Goal: Information Seeking & Learning: Find contact information

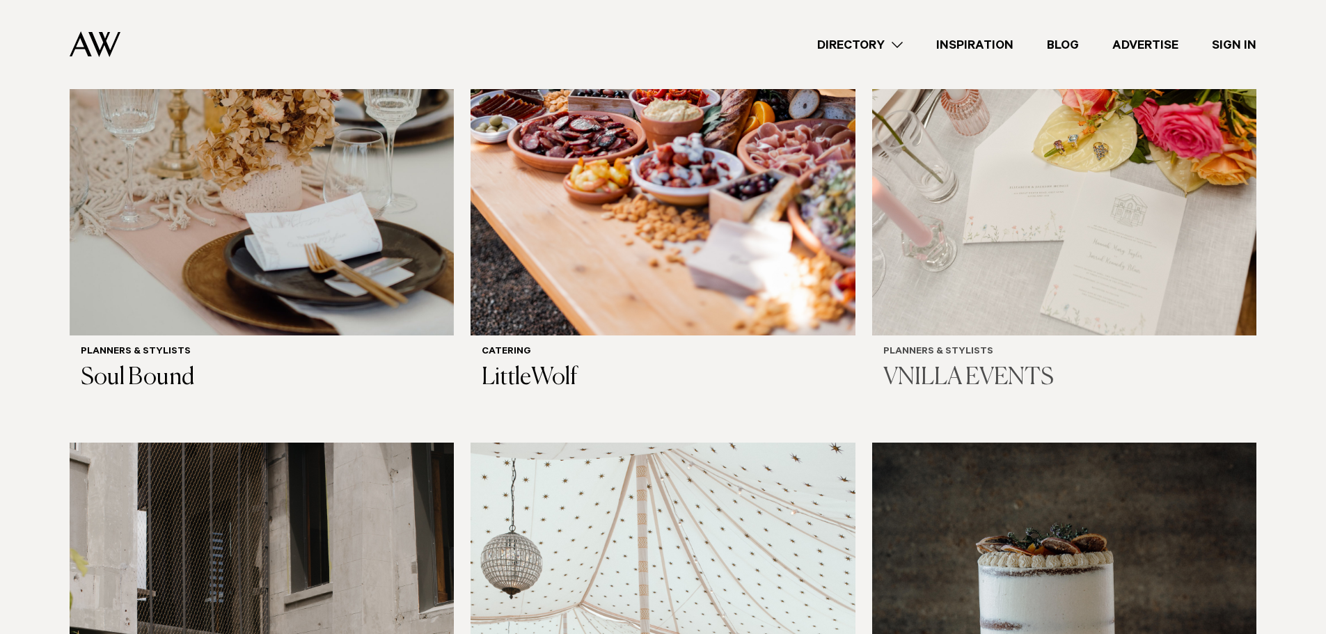
scroll to position [766, 0]
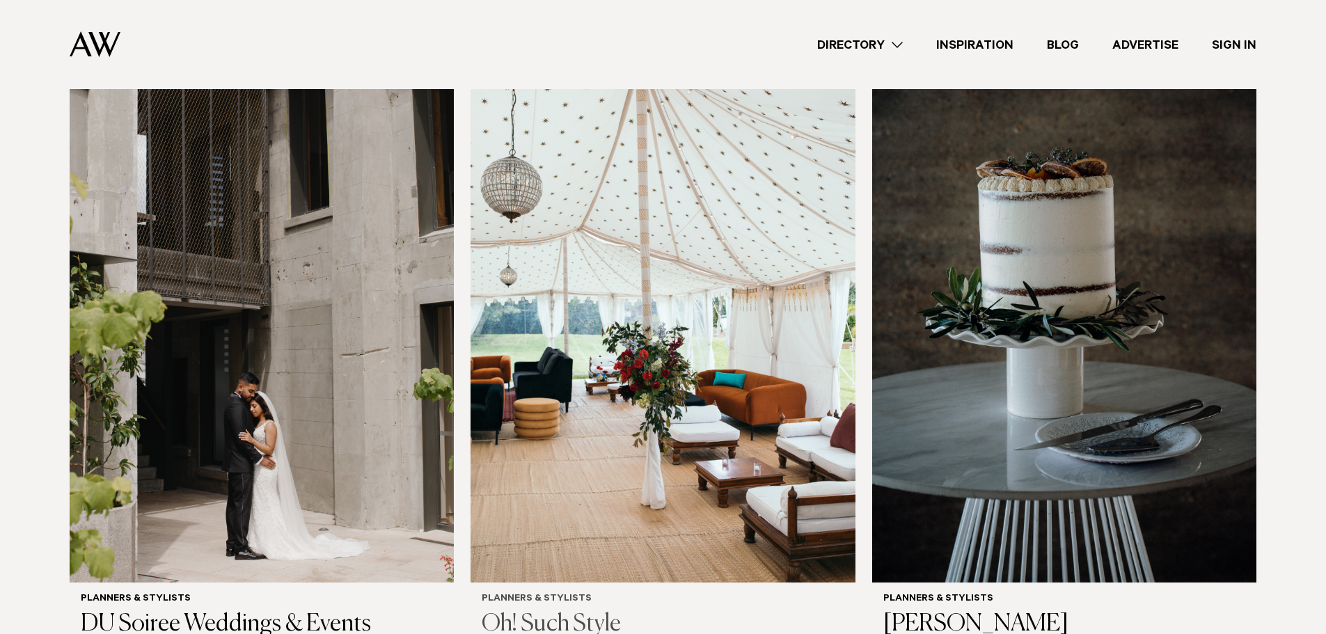
scroll to position [1184, 0]
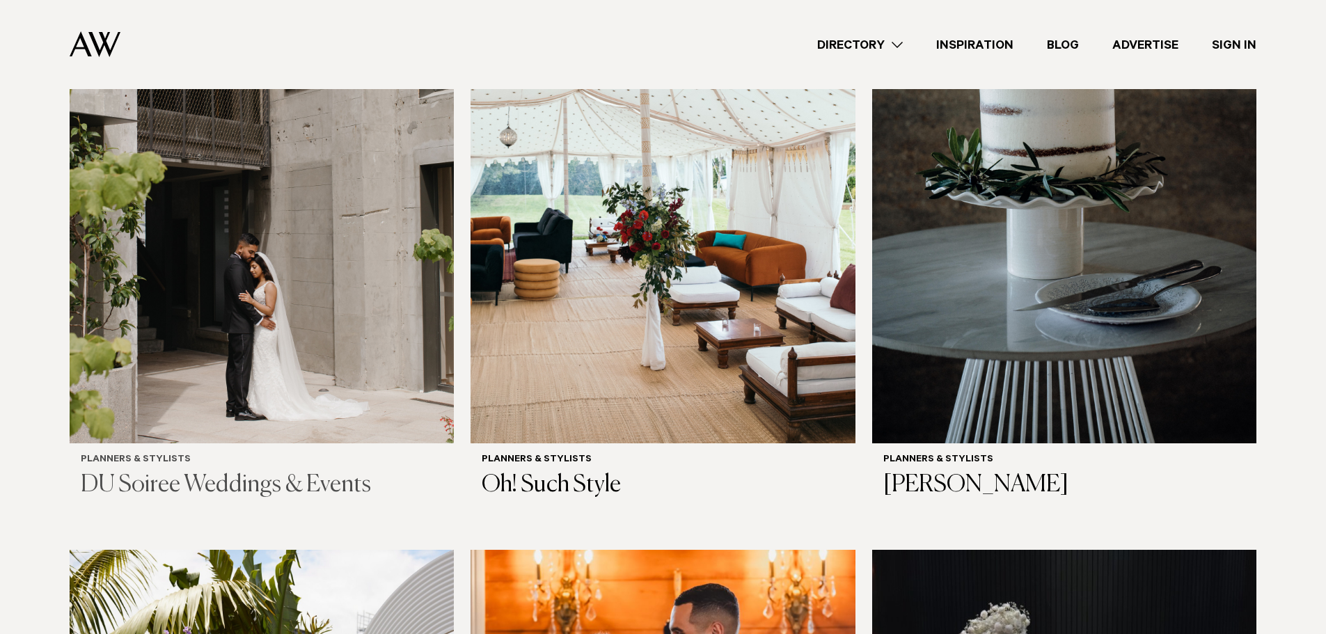
click at [218, 359] on img at bounding box center [262, 186] width 384 height 516
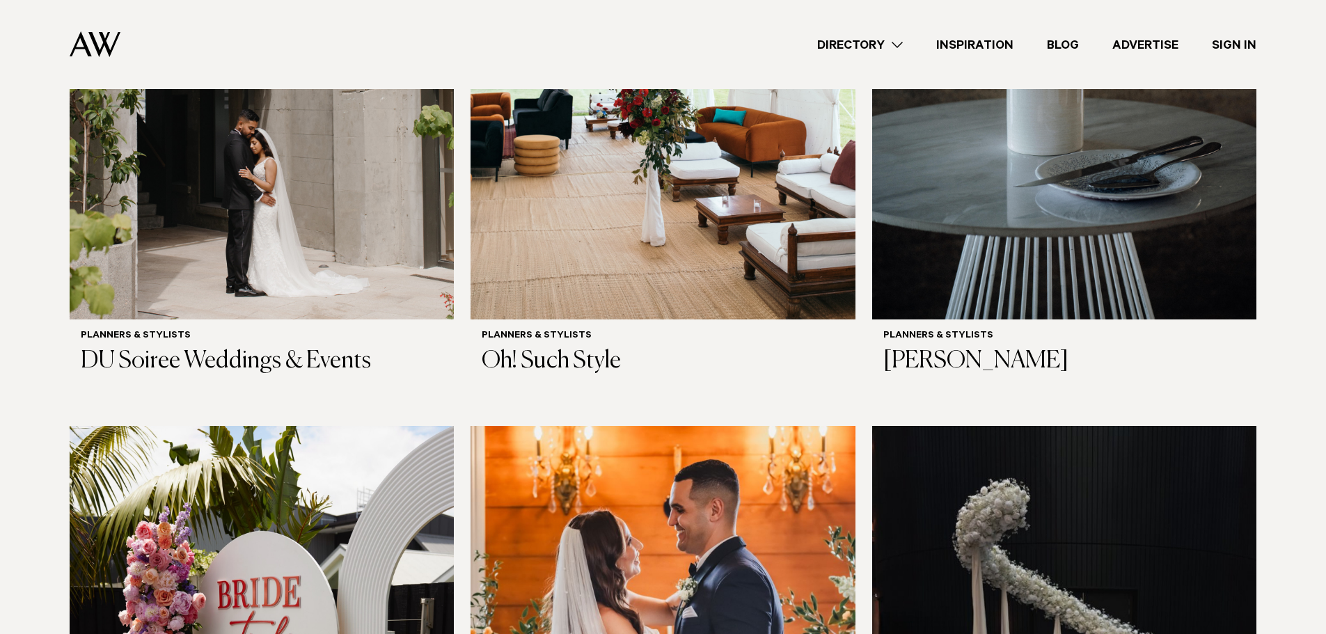
scroll to position [1319, 0]
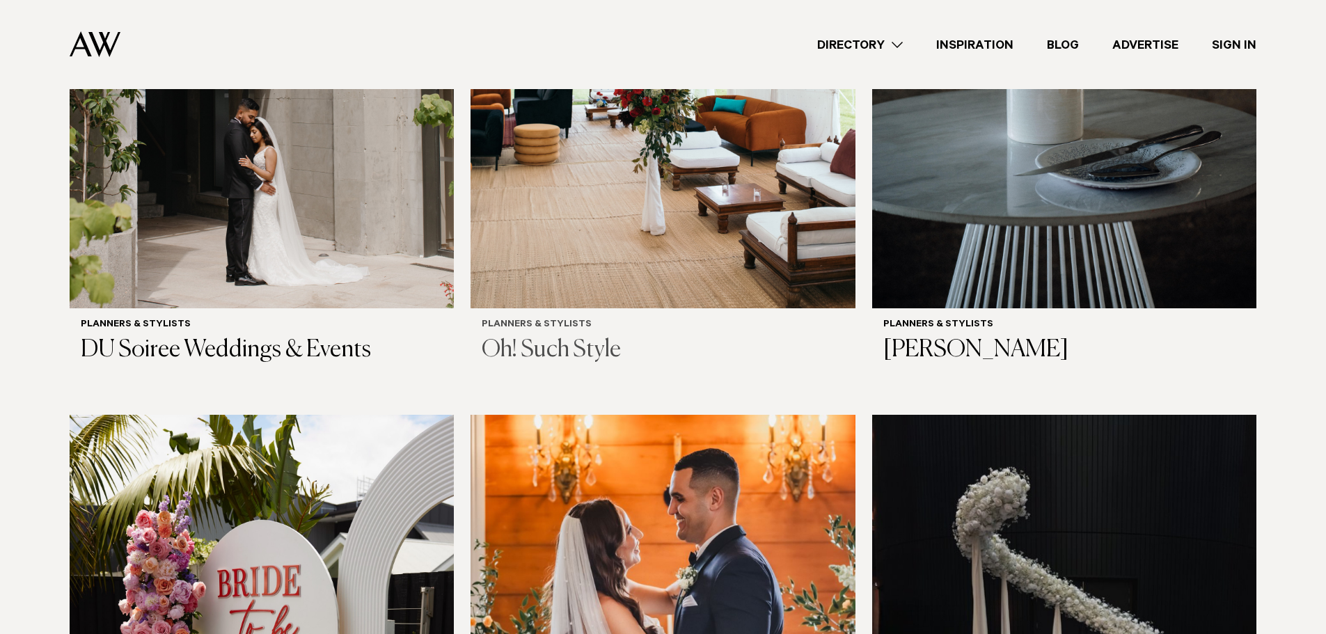
click at [591, 353] on h3 "Oh! Such Style" at bounding box center [663, 350] width 362 height 29
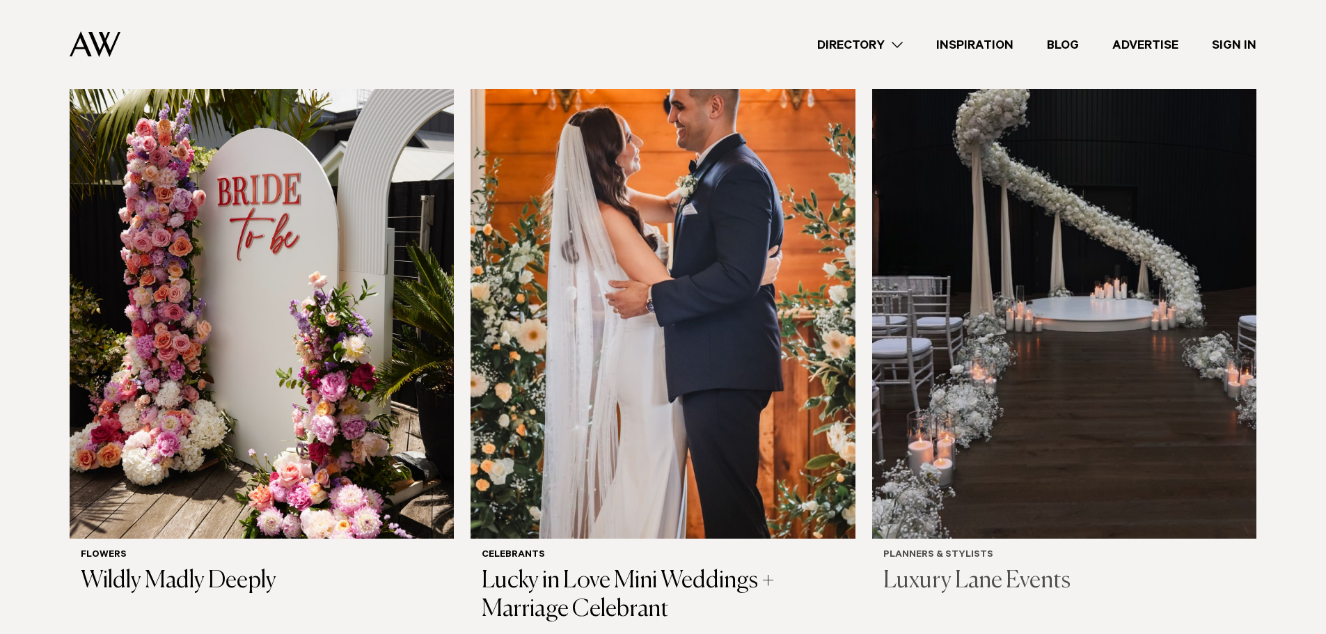
scroll to position [1872, 0]
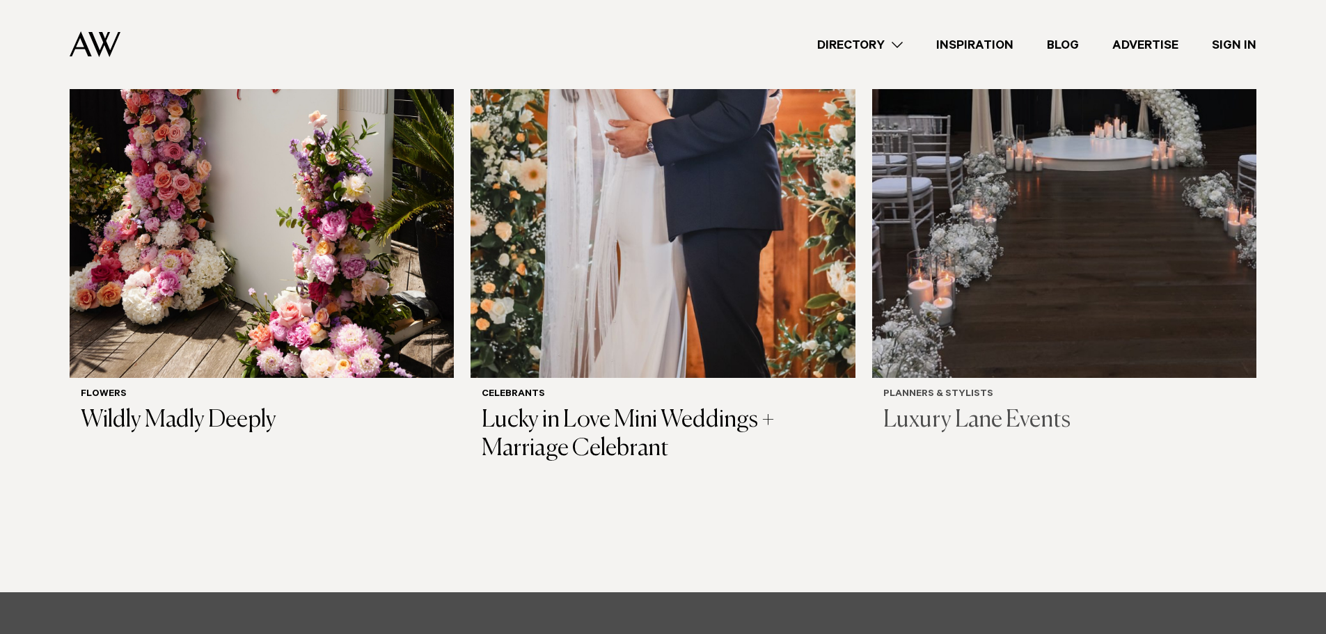
click at [985, 423] on h3 "Luxury Lane Events" at bounding box center [1065, 421] width 362 height 29
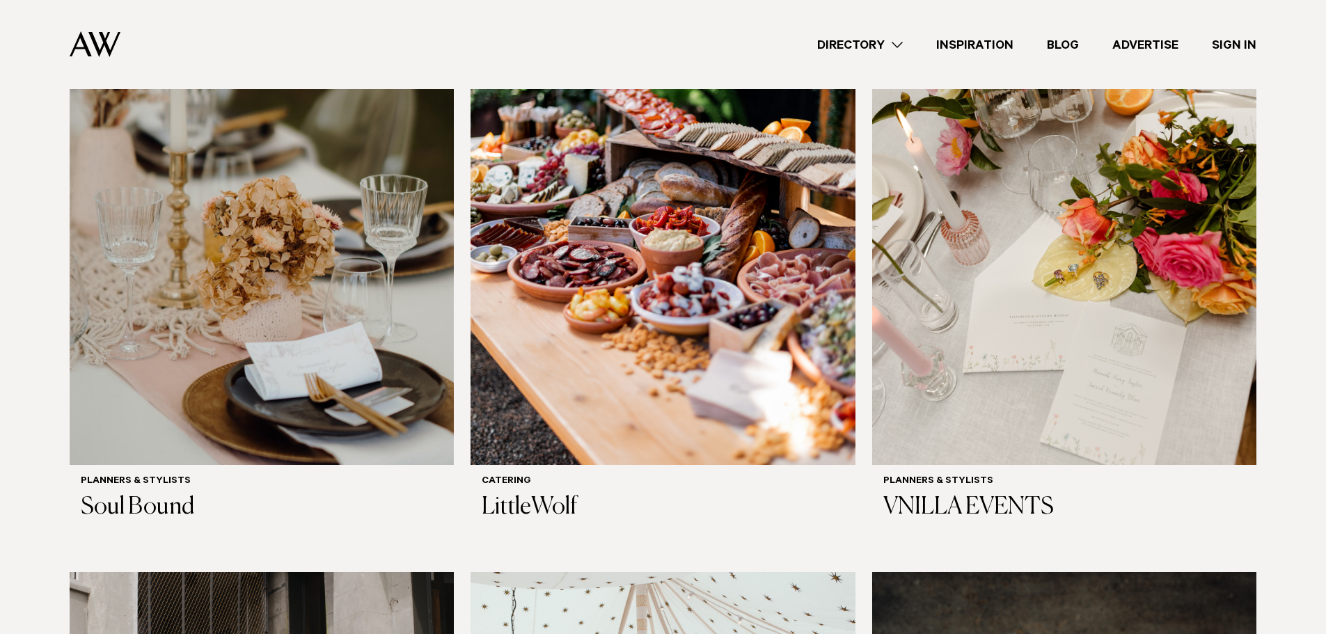
scroll to position [469, 0]
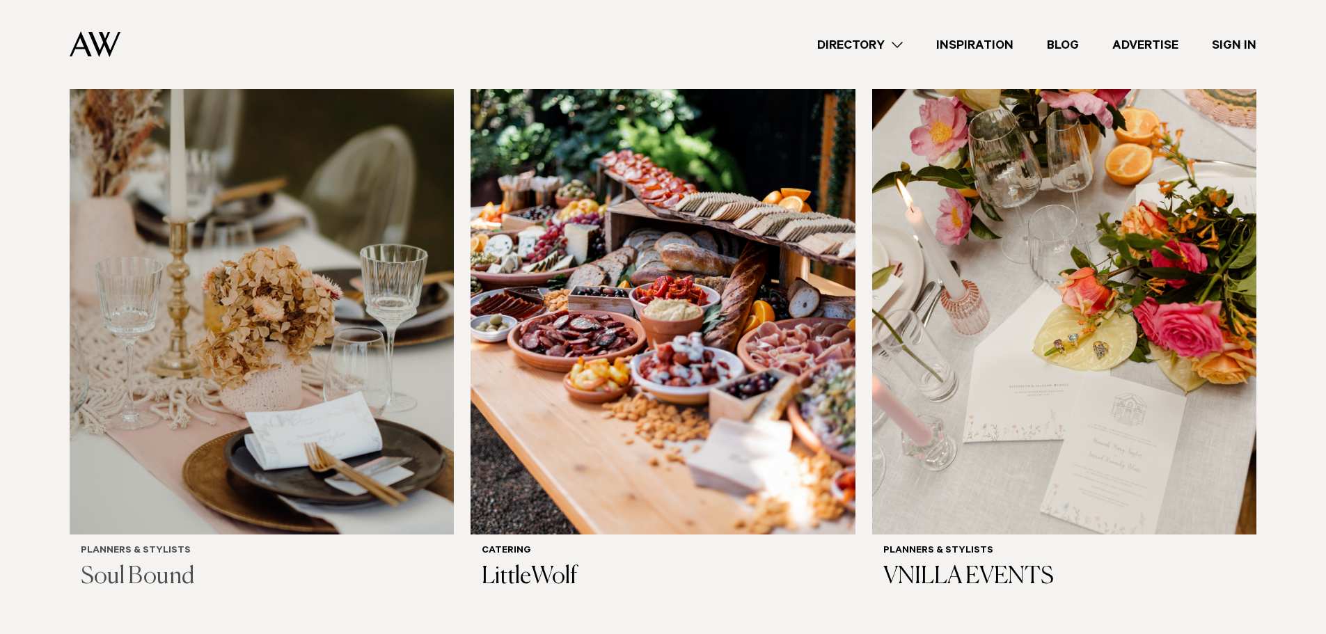
click at [182, 560] on div "Planners & Stylists Soul Bound" at bounding box center [262, 569] width 362 height 46
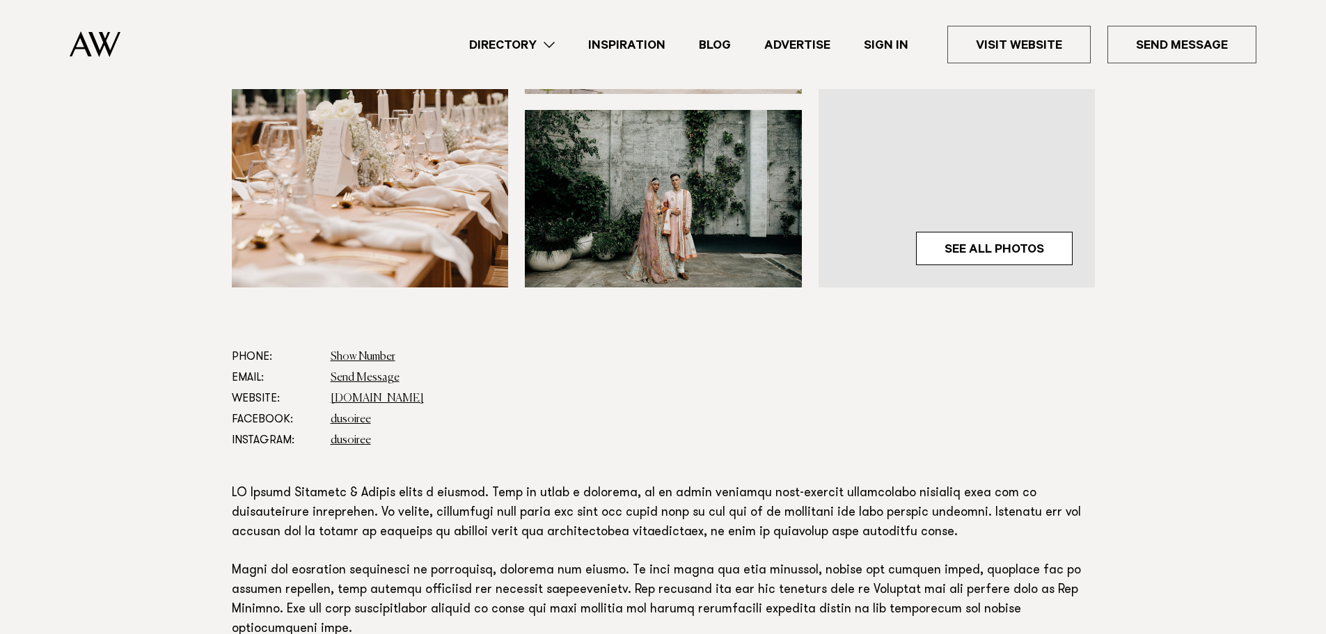
scroll to position [627, 0]
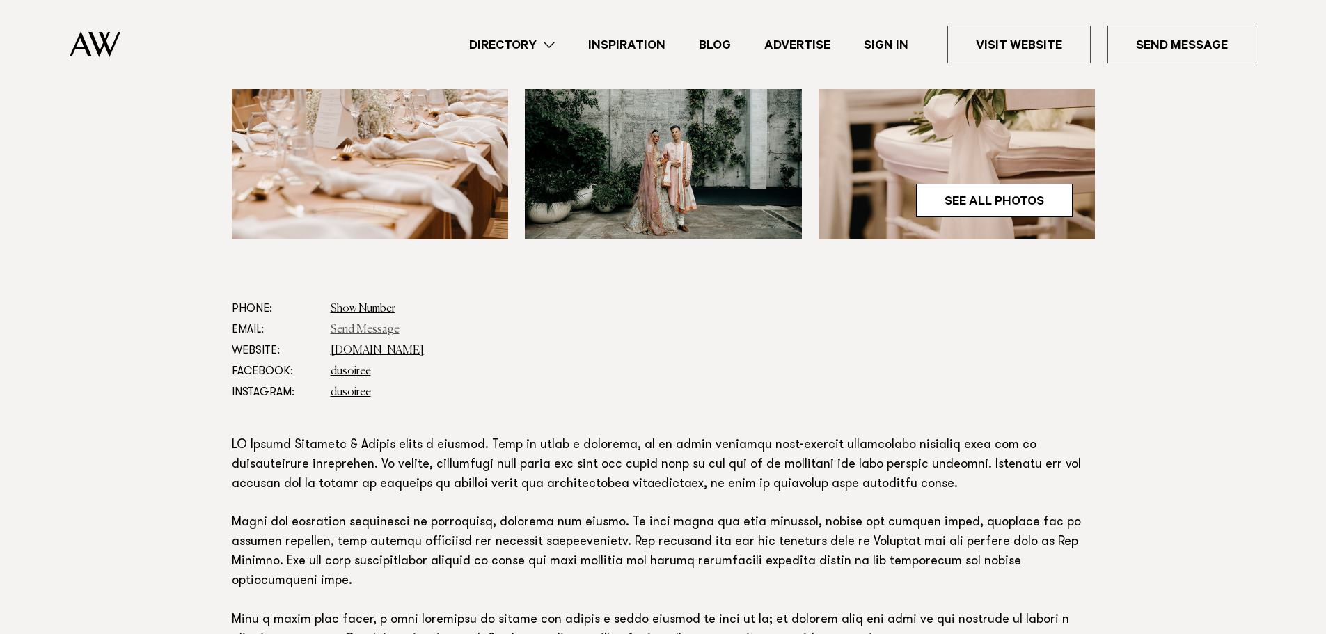
click at [366, 325] on link "Send Message" at bounding box center [365, 329] width 69 height 11
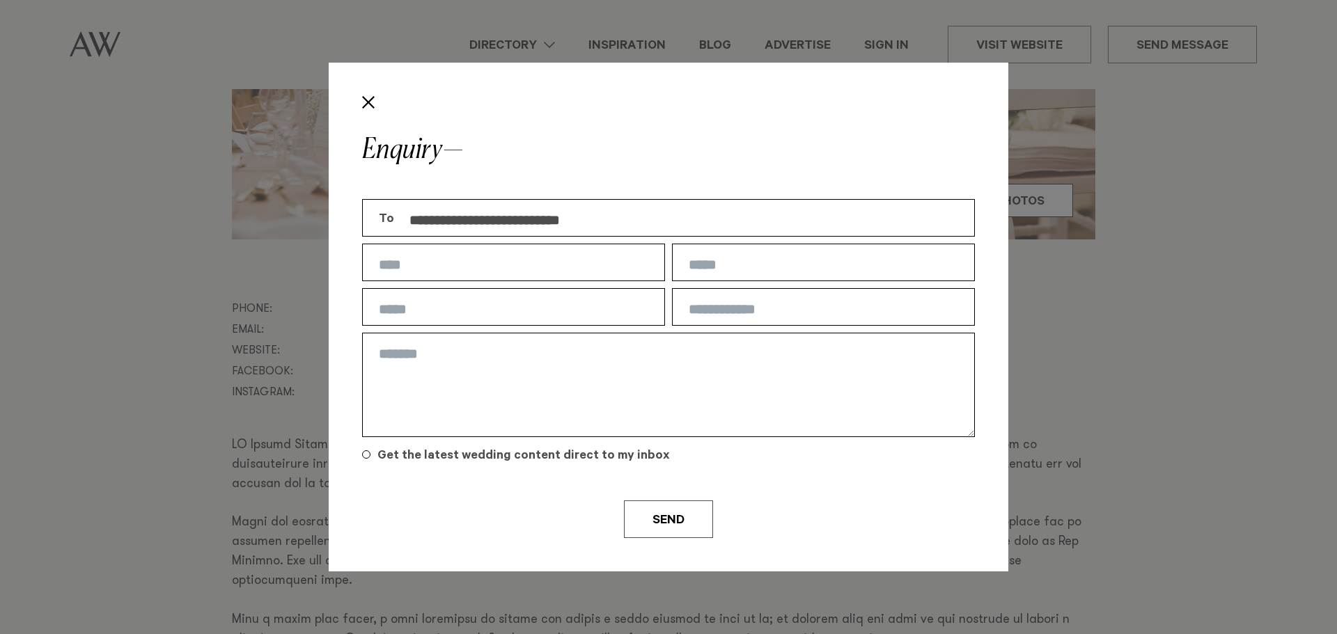
click at [173, 333] on div "**********" at bounding box center [668, 317] width 1337 height 634
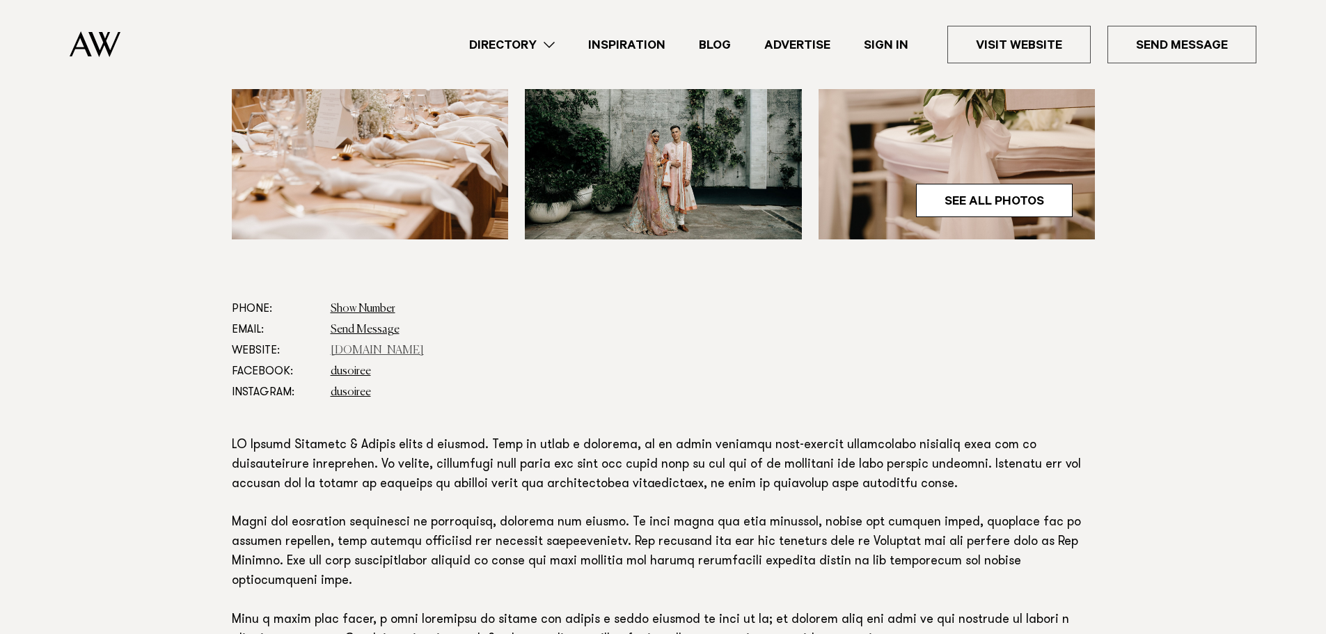
click at [367, 350] on link "www.dusoiree.com" at bounding box center [377, 350] width 93 height 11
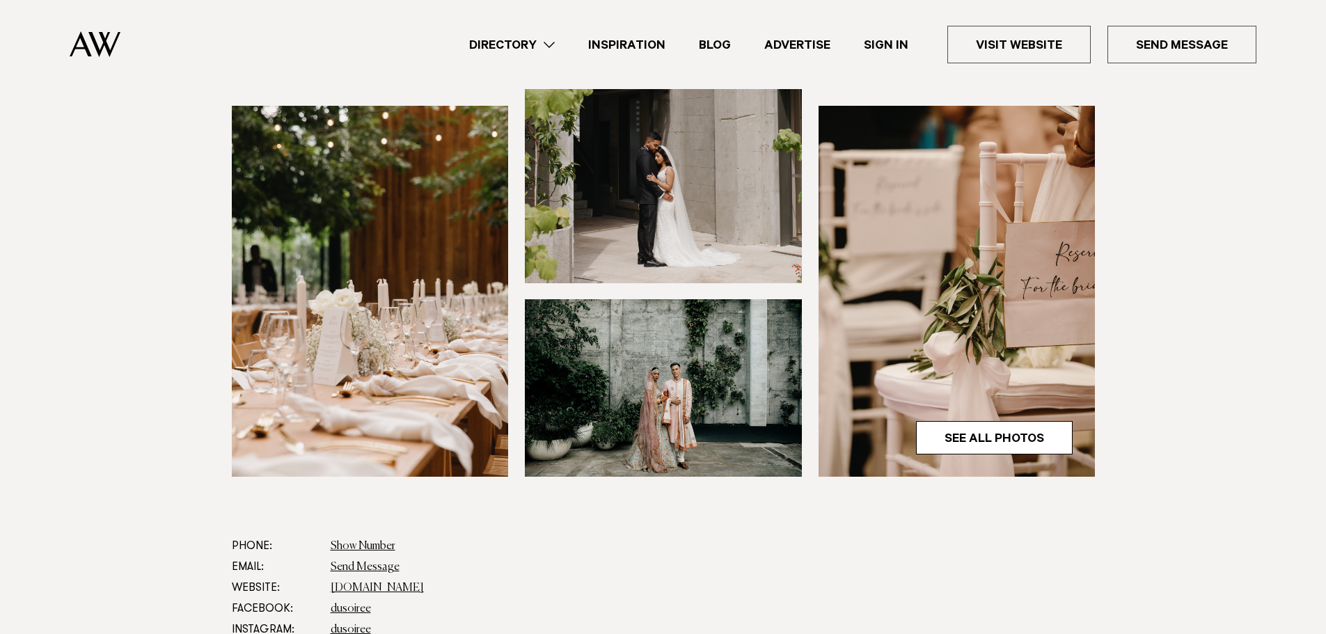
scroll to position [209, 0]
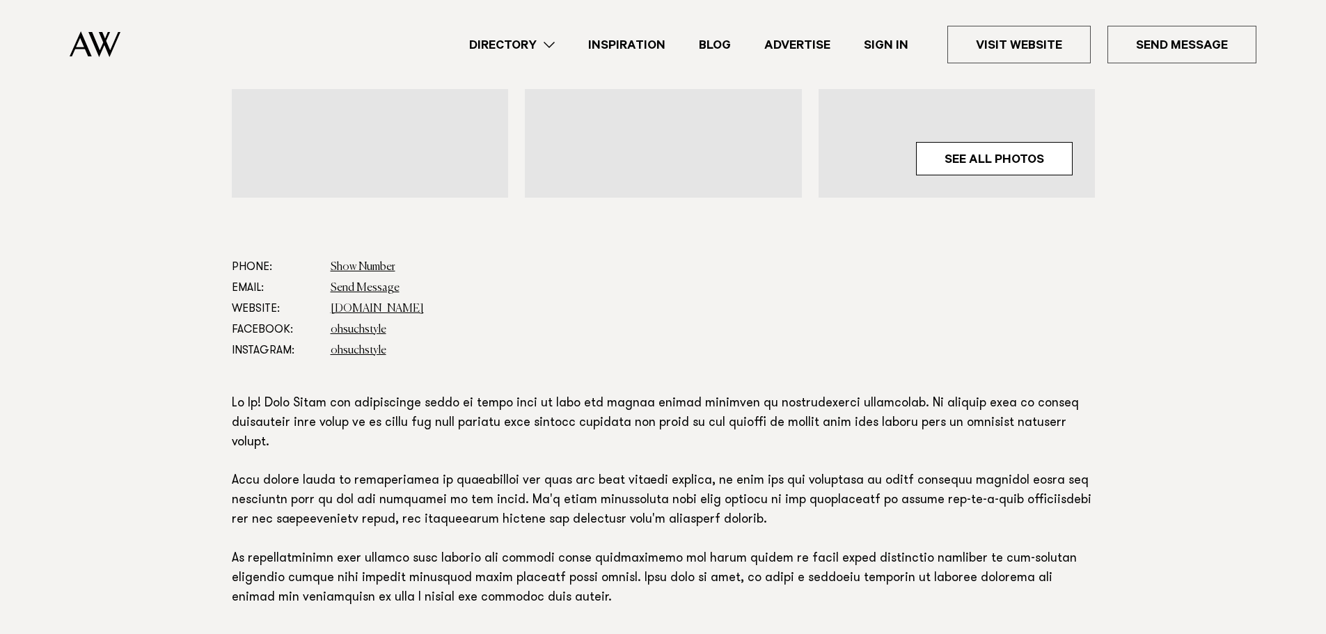
scroll to position [627, 0]
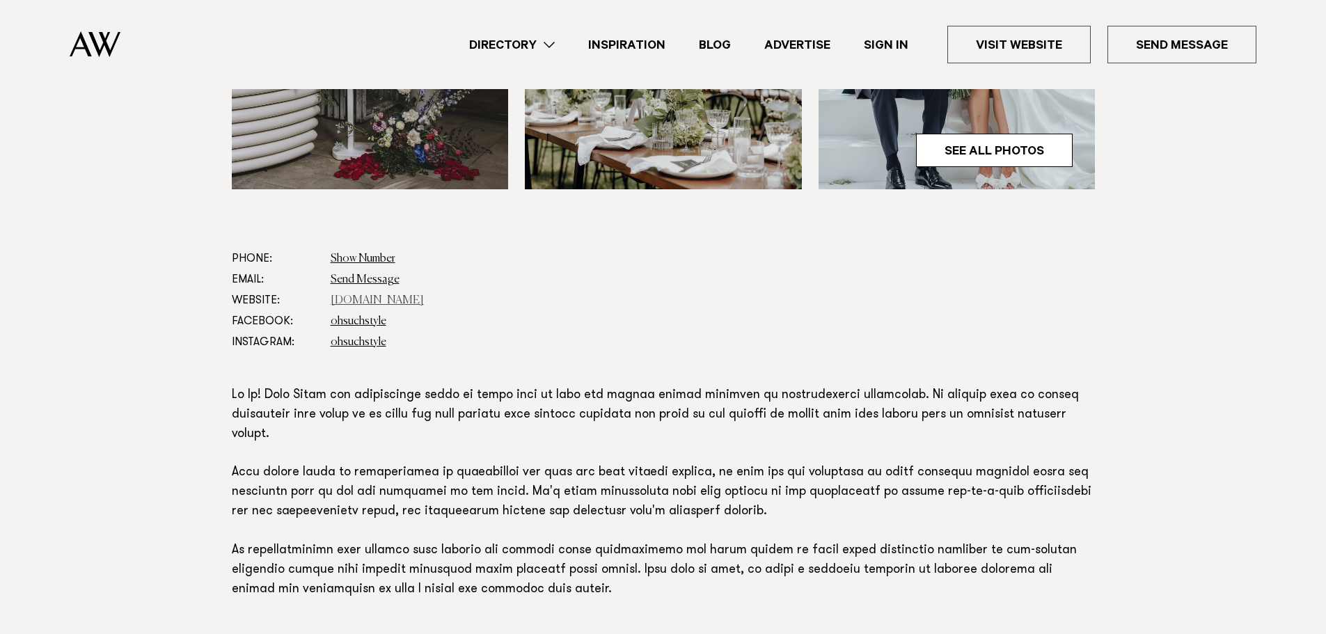
click at [366, 298] on link "www.ohsuchstyle.co.nz" at bounding box center [377, 300] width 93 height 11
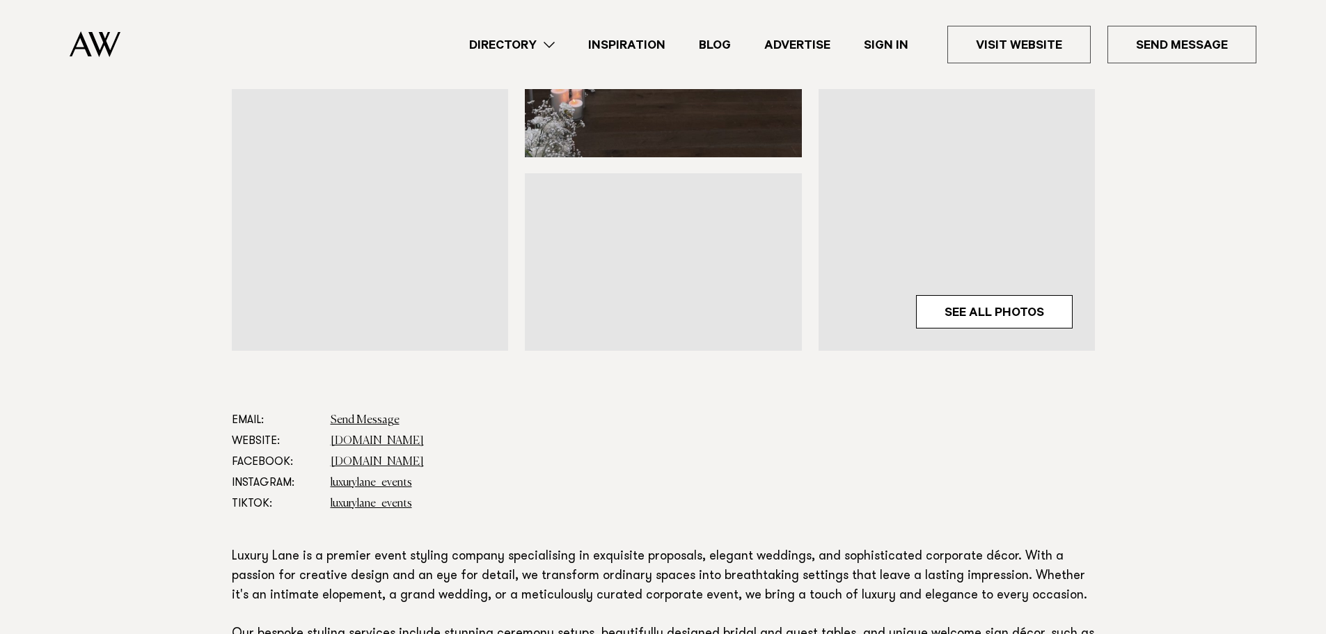
scroll to position [557, 0]
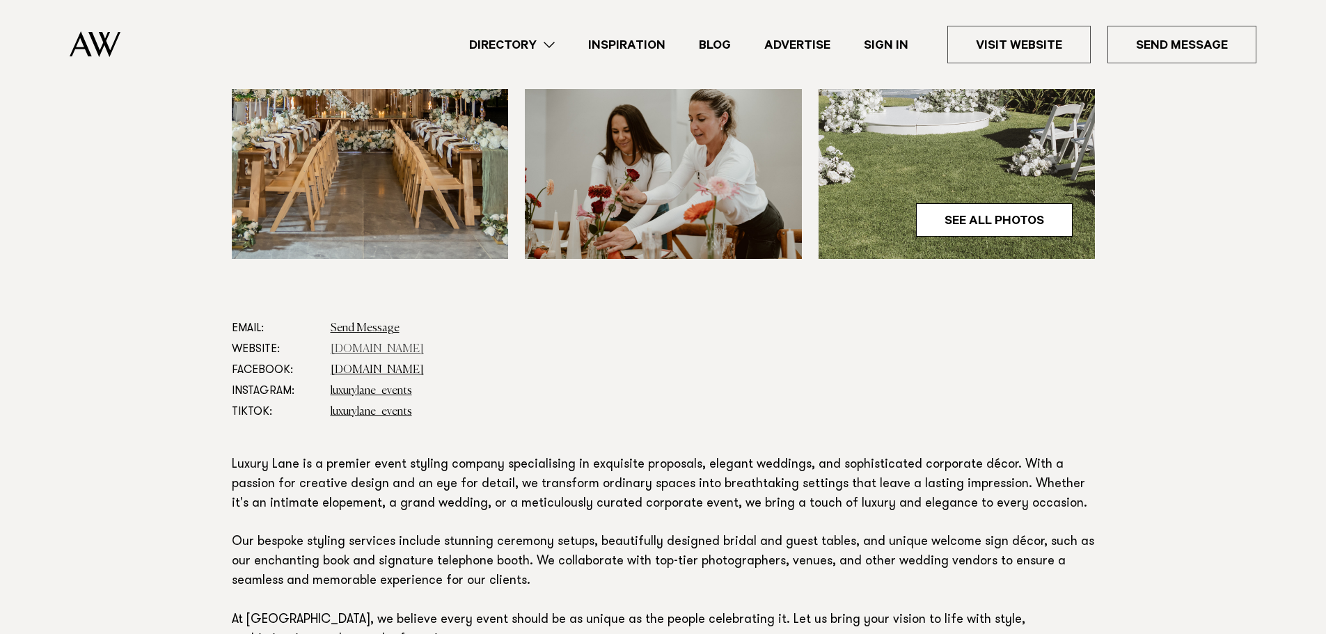
click at [386, 347] on link "[DOMAIN_NAME]" at bounding box center [377, 349] width 93 height 11
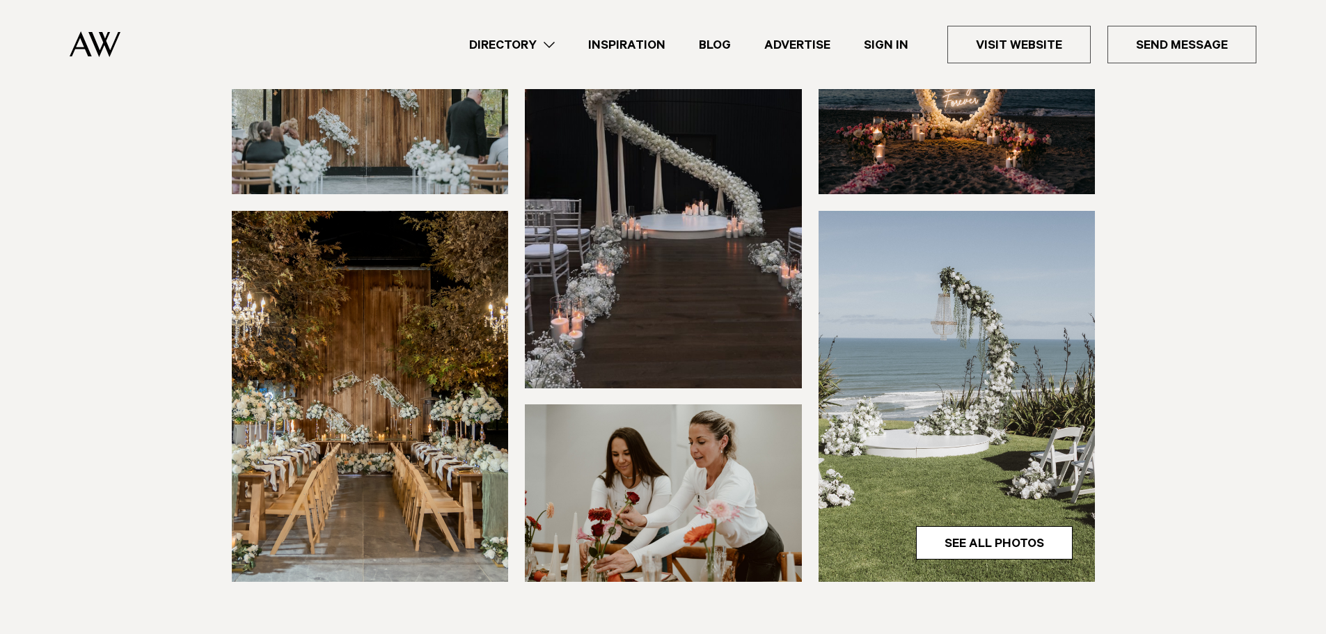
scroll to position [209, 0]
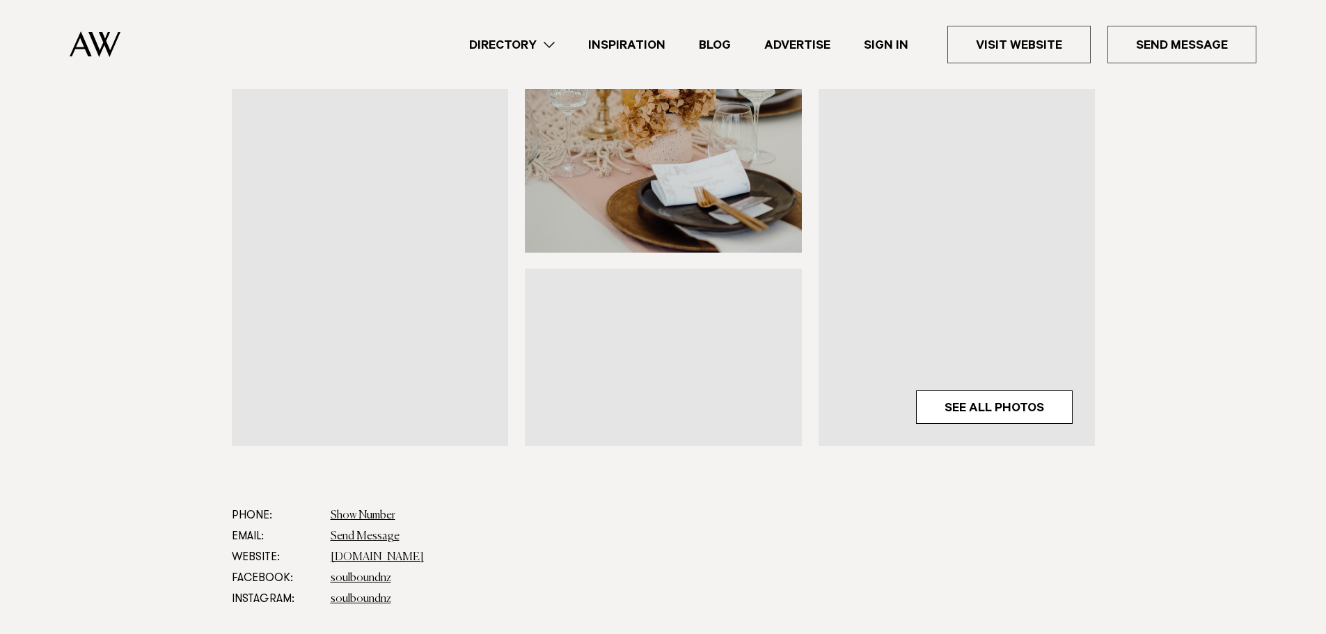
scroll to position [627, 0]
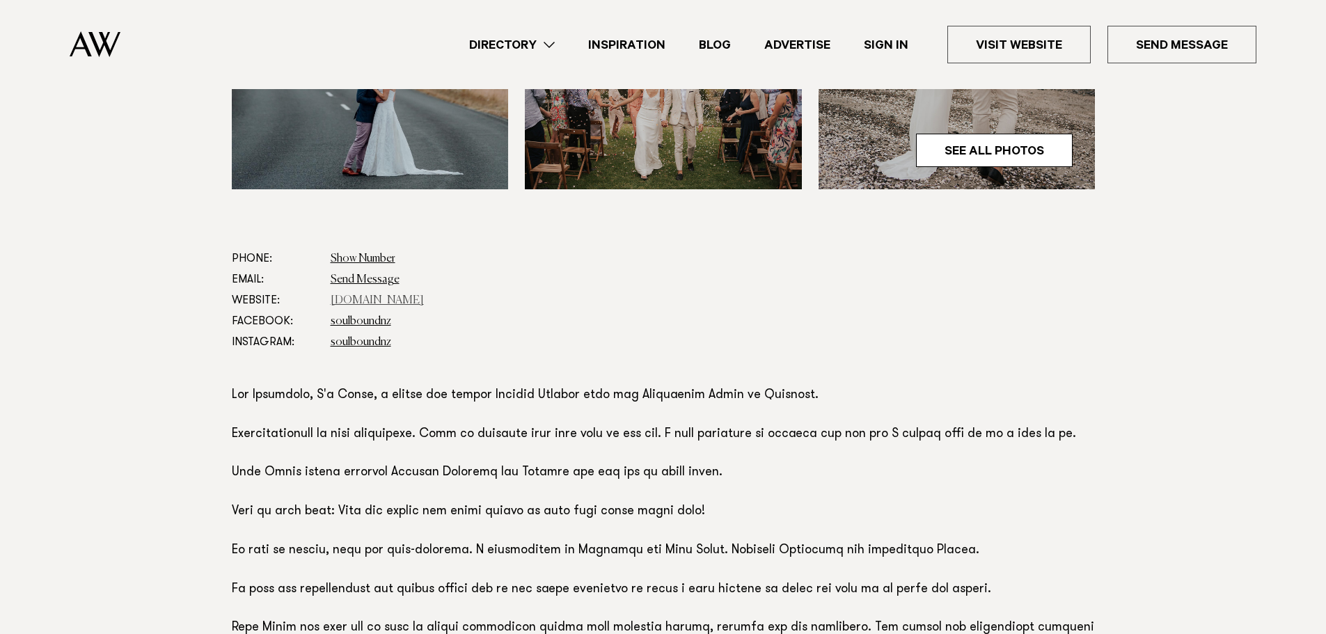
click at [369, 298] on link "[DOMAIN_NAME]" at bounding box center [377, 300] width 93 height 11
